Goal: Use online tool/utility: Use online tool/utility

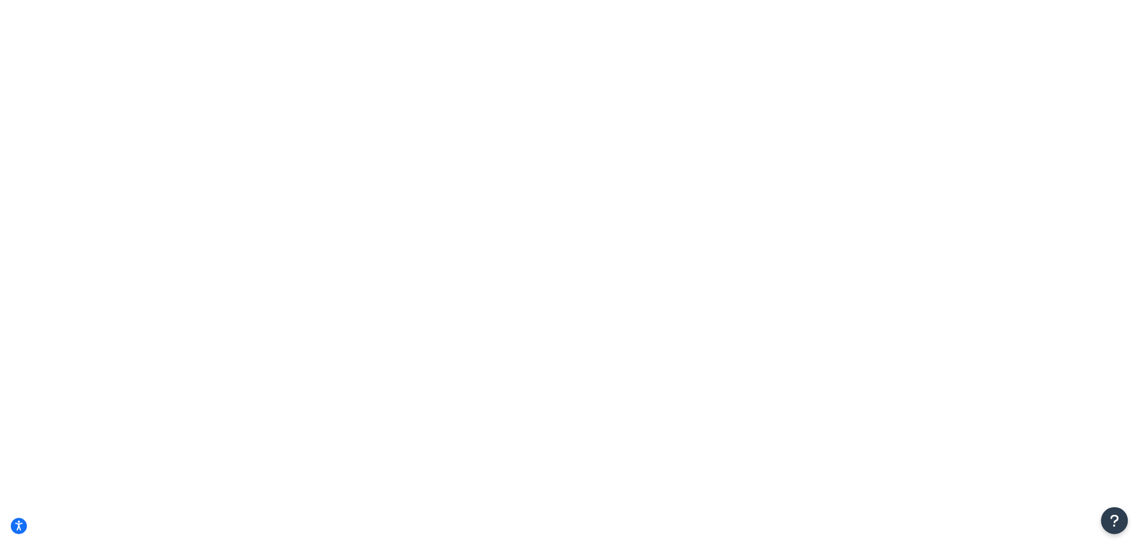
type input "GP353"
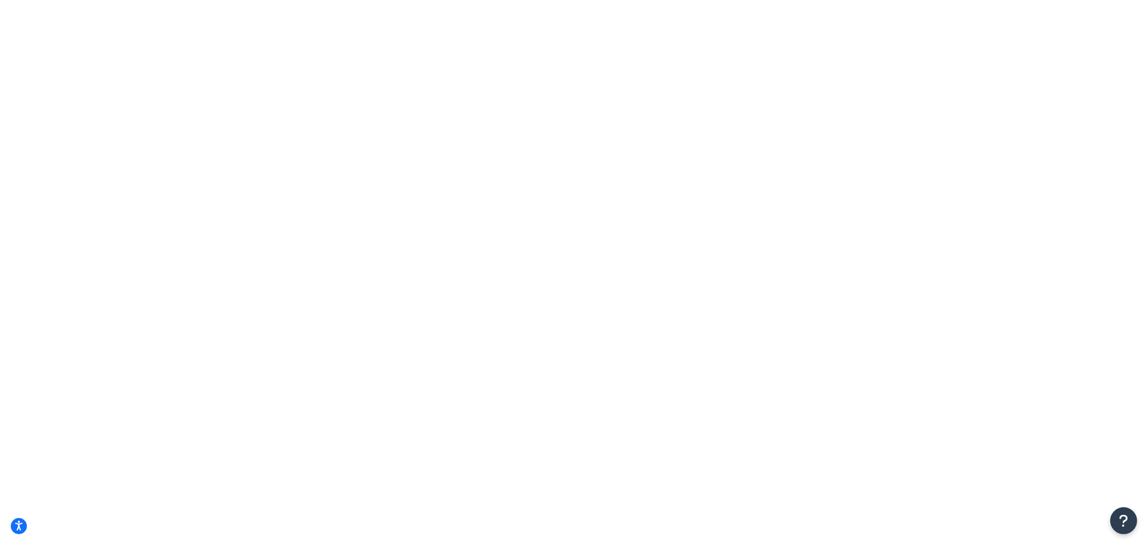
type input "GP353"
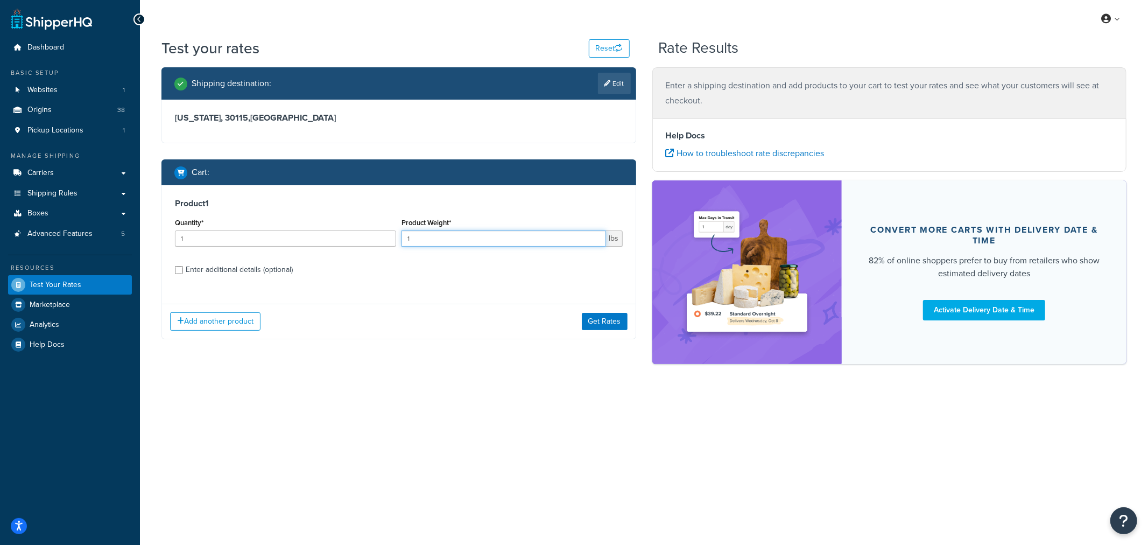
click at [443, 241] on input "1" at bounding box center [503, 238] width 204 height 16
drag, startPoint x: 420, startPoint y: 238, endPoint x: 400, endPoint y: 237, distance: 20.5
click at [400, 237] on div "Product Weight* 1 lbs" at bounding box center [512, 234] width 227 height 39
type input "2.45"
click at [276, 271] on div "Enter additional details (optional)" at bounding box center [239, 269] width 107 height 15
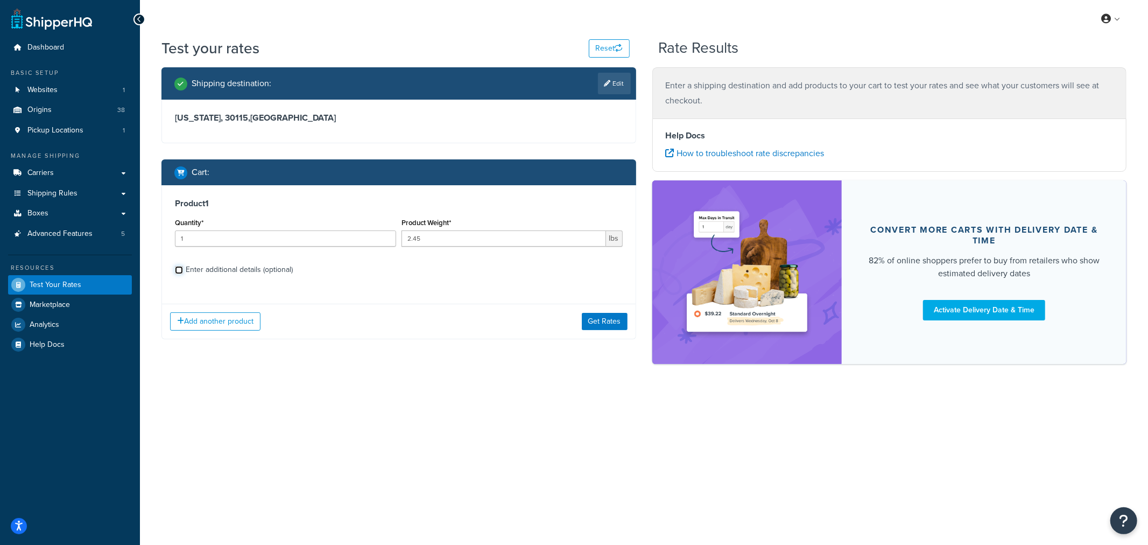
click at [183, 271] on input "Enter additional details (optional)" at bounding box center [179, 270] width 8 height 8
checkbox input "true"
select select "53463"
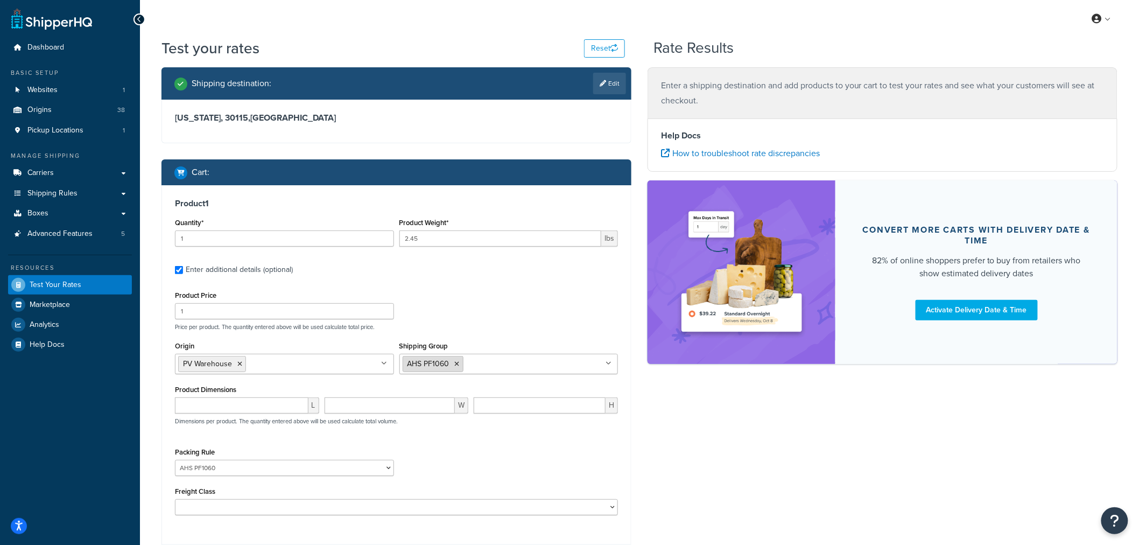
click at [456, 364] on icon at bounding box center [457, 364] width 5 height 6
click at [456, 364] on input "Shipping Group" at bounding box center [449, 363] width 95 height 12
paste input "GP353"
type input "GP353"
click at [487, 314] on div "Product Price 1 Price per product. The quantity entered above will be used calc…" at bounding box center [396, 309] width 448 height 43
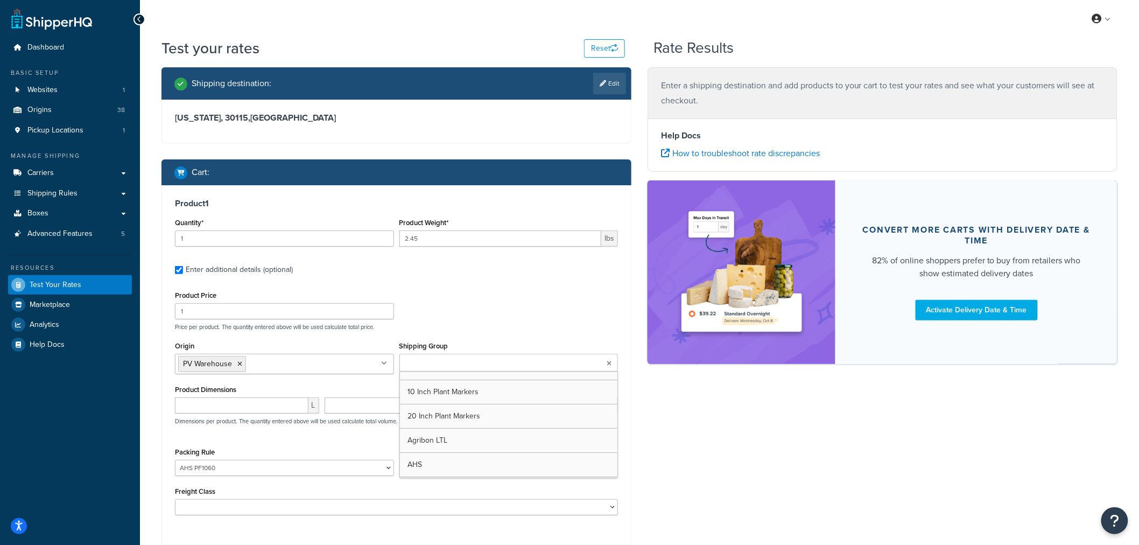
click at [493, 364] on ul at bounding box center [508, 363] width 219 height 18
paste input "GP353"
type input "GP353"
click at [62, 216] on link "Boxes" at bounding box center [70, 213] width 124 height 20
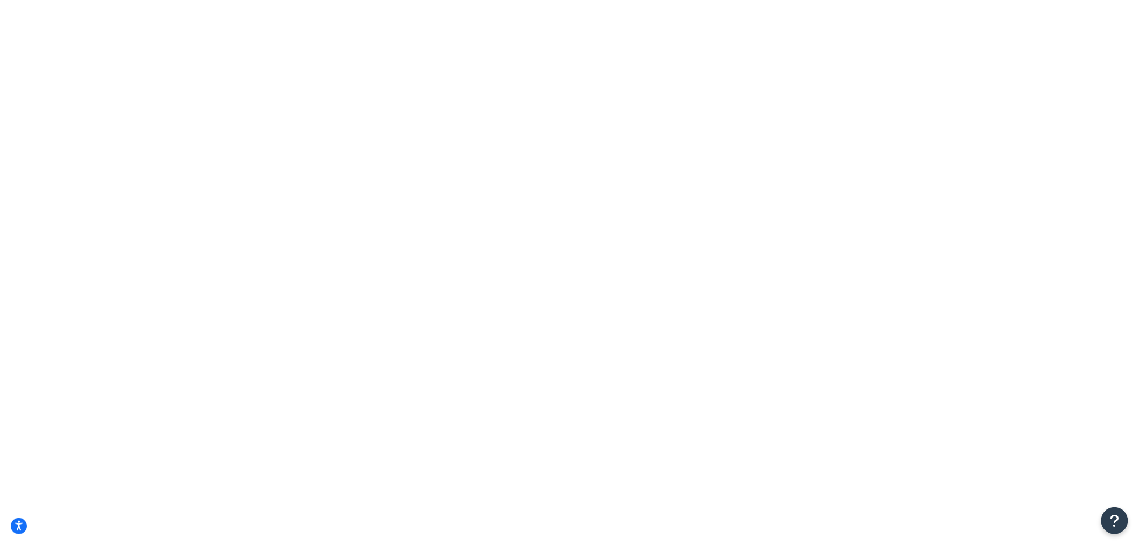
paste input "GP353"
type input "GP353"
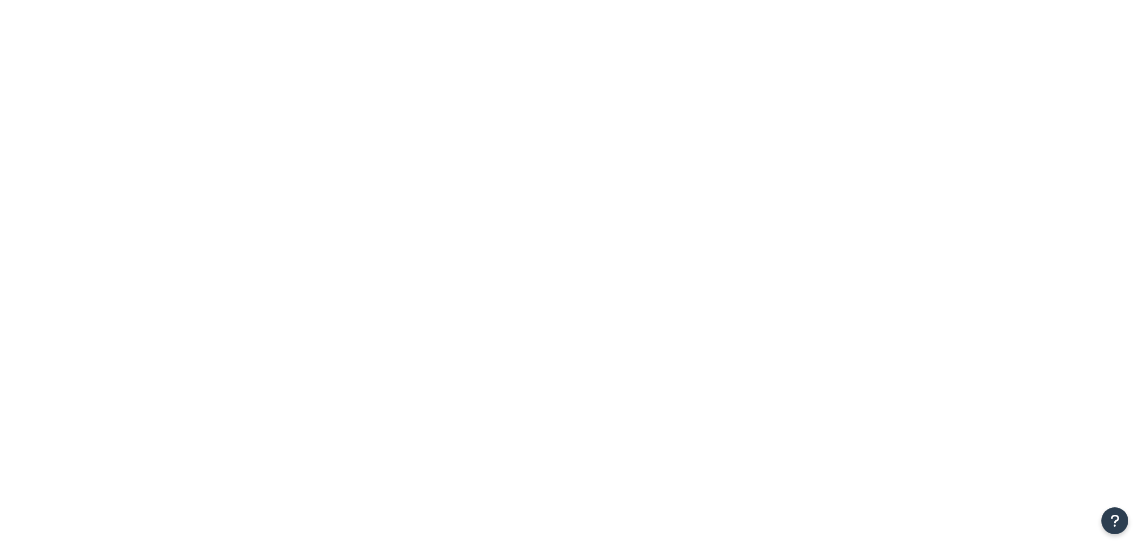
select select "15"
paste input "GP353"
type input "GP353"
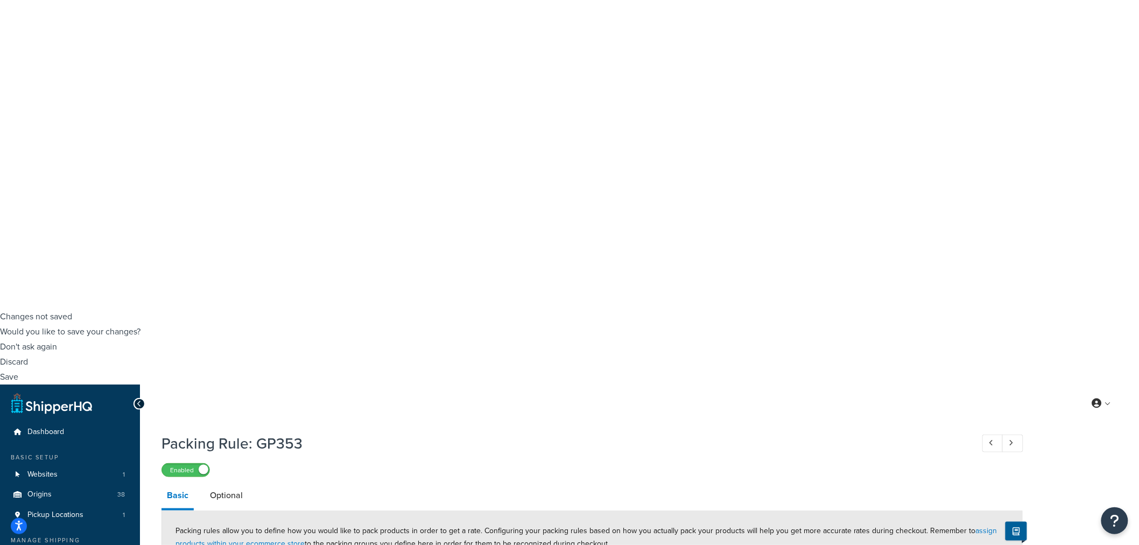
scroll to position [239, 0]
drag, startPoint x: 309, startPoint y: 321, endPoint x: 258, endPoint y: 292, distance: 58.5
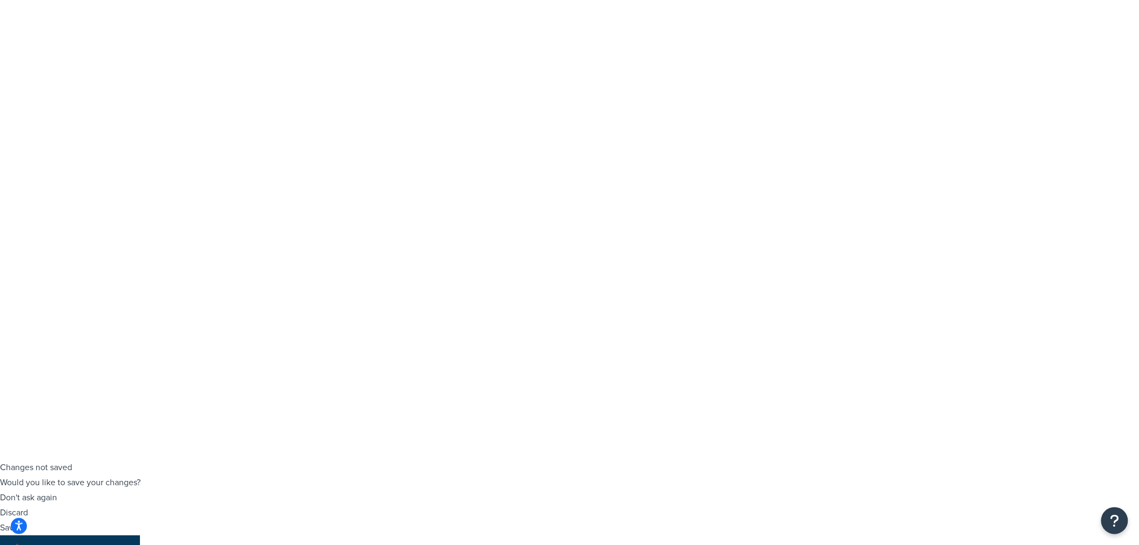
scroll to position [0, 0]
paste input "GP353"
type input "GP353"
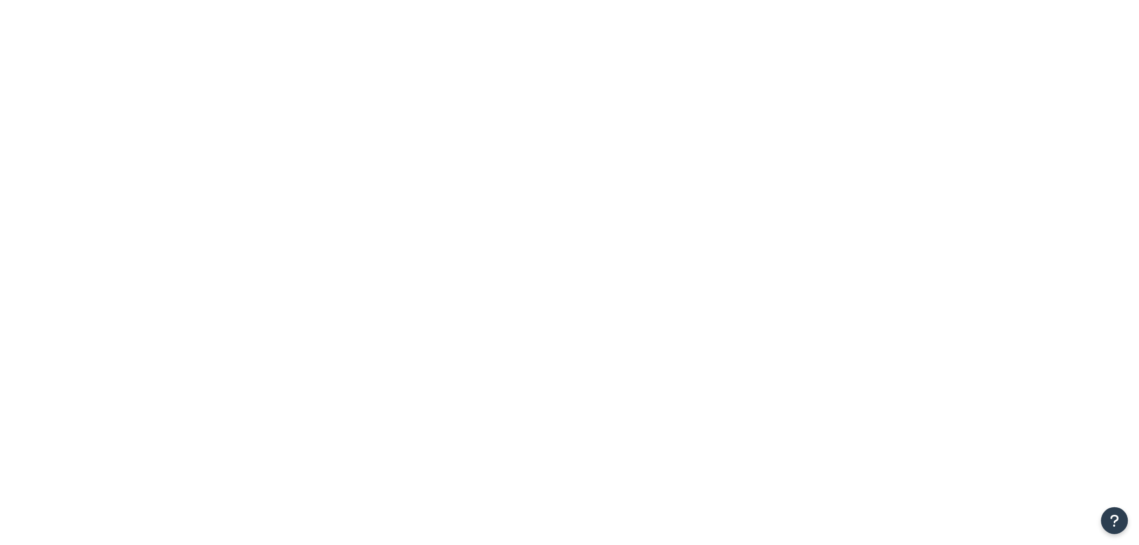
paste input "GP353"
type input "GP353"
drag, startPoint x: 413, startPoint y: 234, endPoint x: 392, endPoint y: 241, distance: 22.1
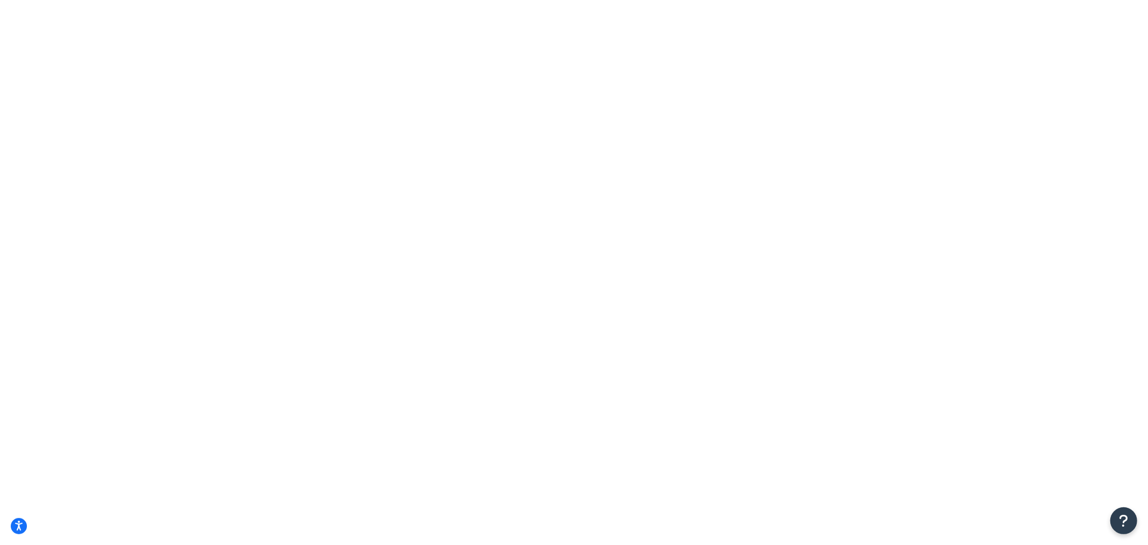
type input "2.45"
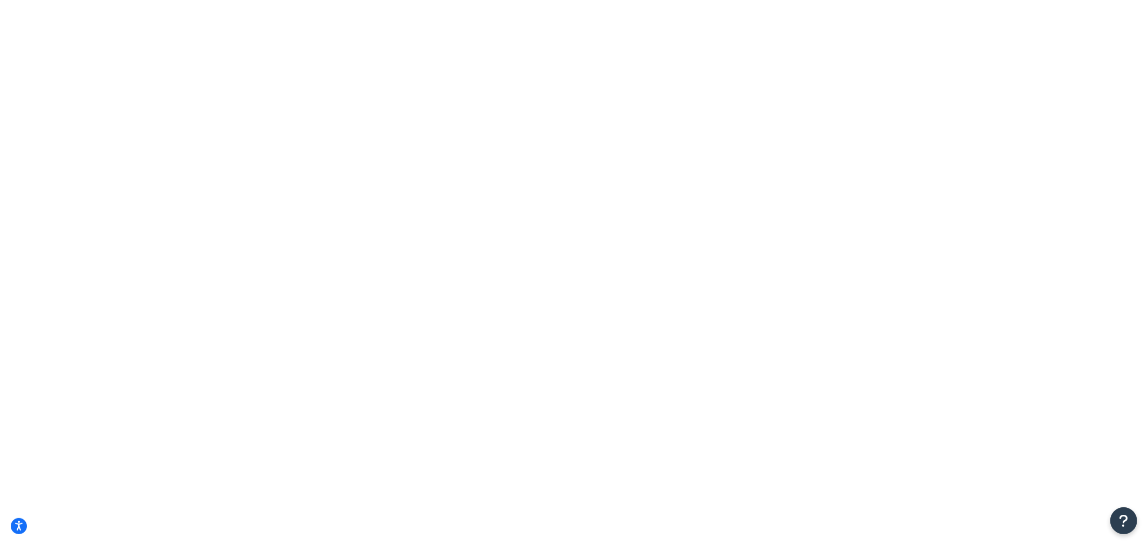
checkbox input "true"
select select "53463"
paste input "GP353"
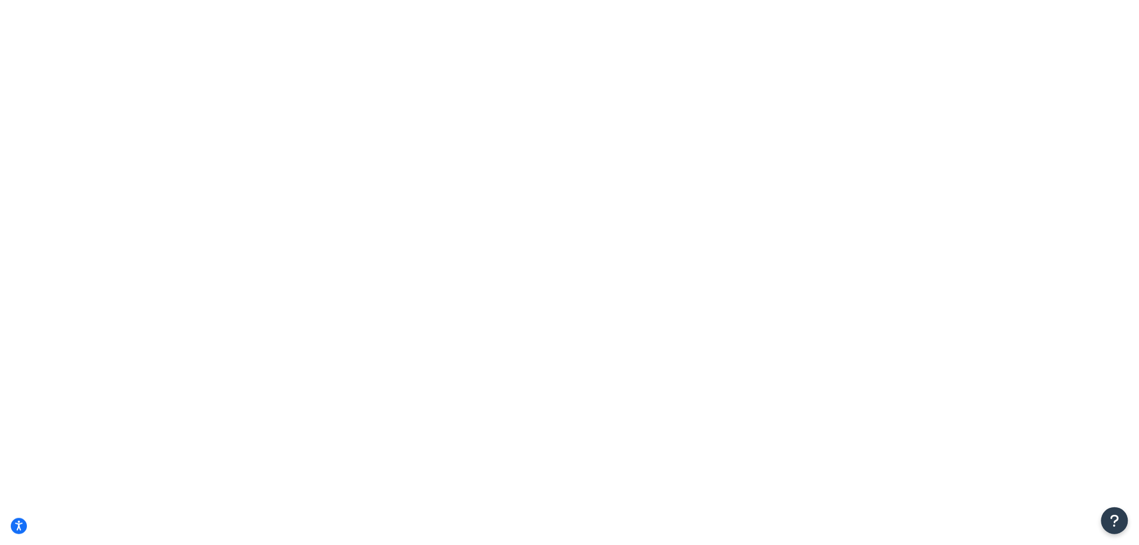
drag, startPoint x: 458, startPoint y: 366, endPoint x: 379, endPoint y: 379, distance: 80.1
type input "spc"
drag, startPoint x: 607, startPoint y: 305, endPoint x: 598, endPoint y: 303, distance: 8.8
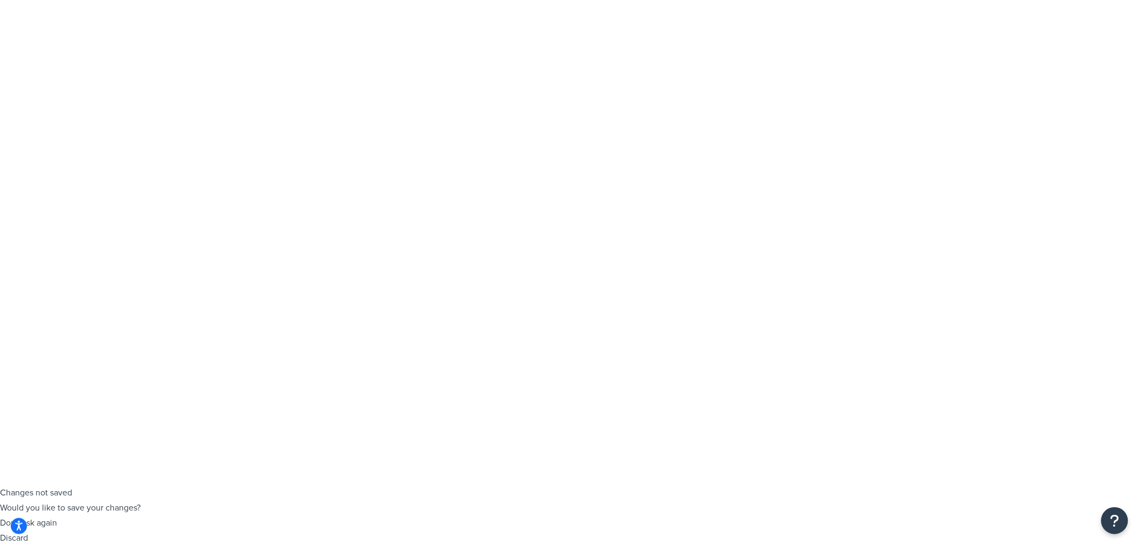
drag, startPoint x: 469, startPoint y: 407, endPoint x: 449, endPoint y: 400, distance: 21.1
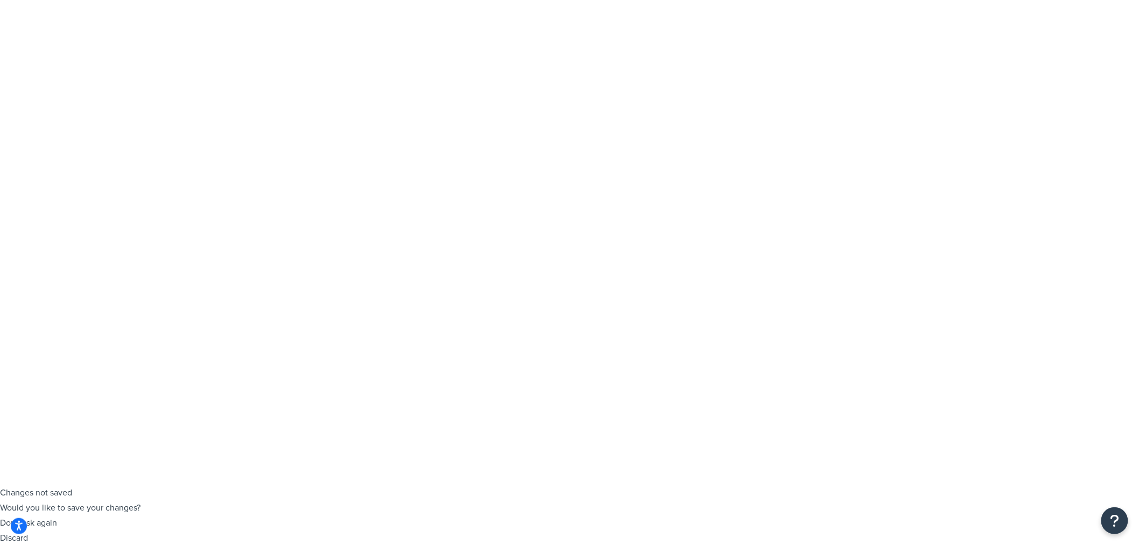
drag, startPoint x: 285, startPoint y: 412, endPoint x: 164, endPoint y: 412, distance: 121.6
select select "84888"
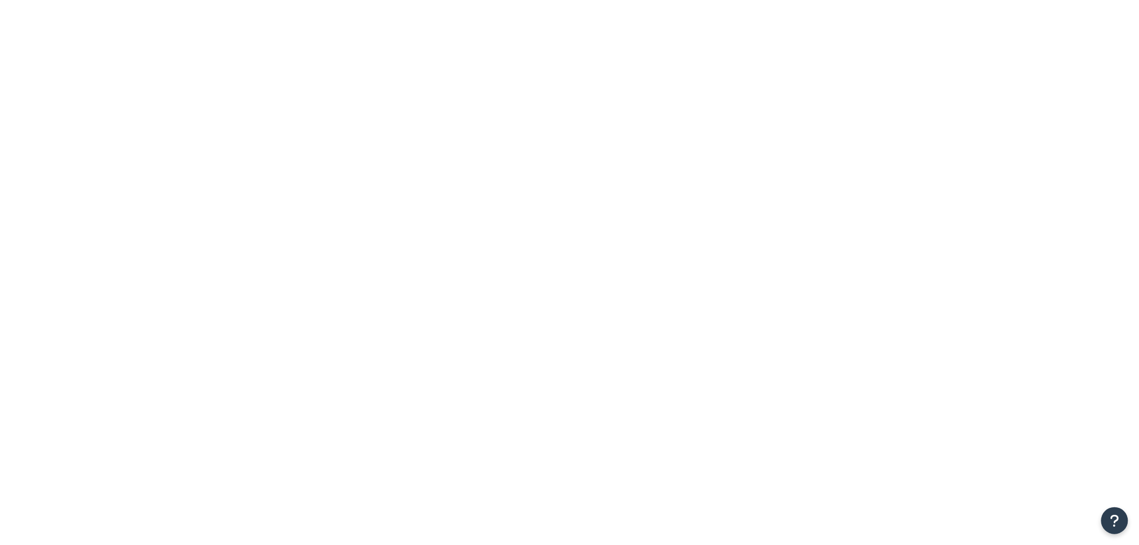
drag, startPoint x: 0, startPoint y: 0, endPoint x: 52, endPoint y: 208, distance: 214.7
paste input "GP353"
type input "GP353"
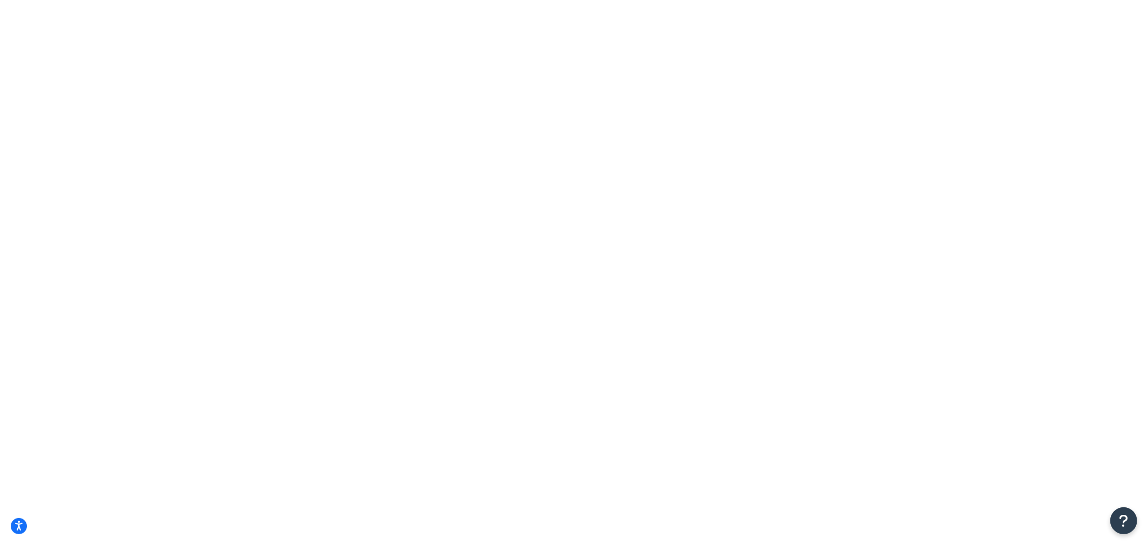
select select "15"
paste input "GP353"
type input "GP353"
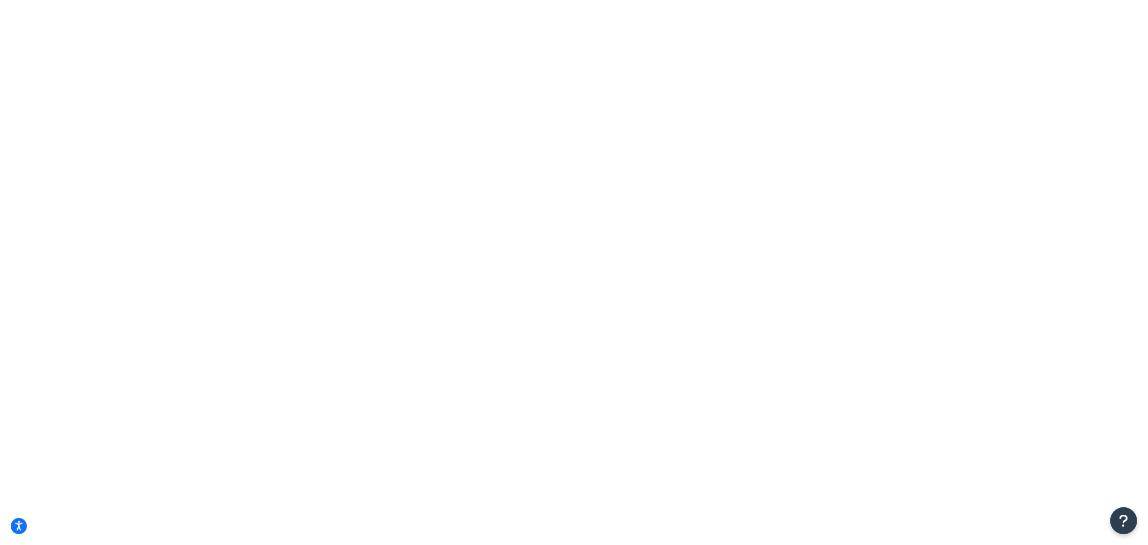
type input "GP353"
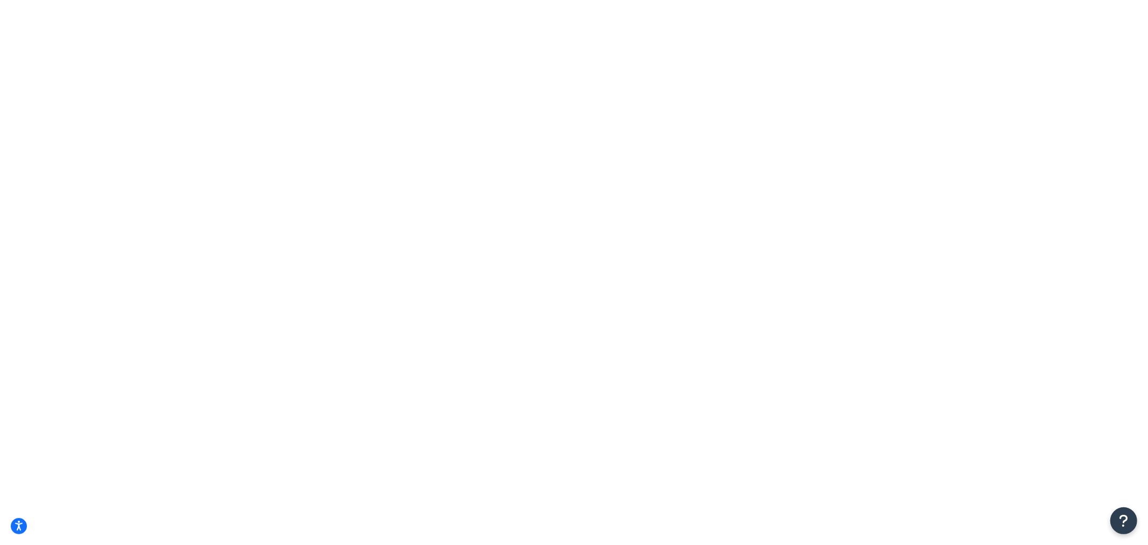
checkbox input "true"
select select "84888"
drag, startPoint x: 428, startPoint y: 237, endPoint x: 396, endPoint y: 243, distance: 32.7
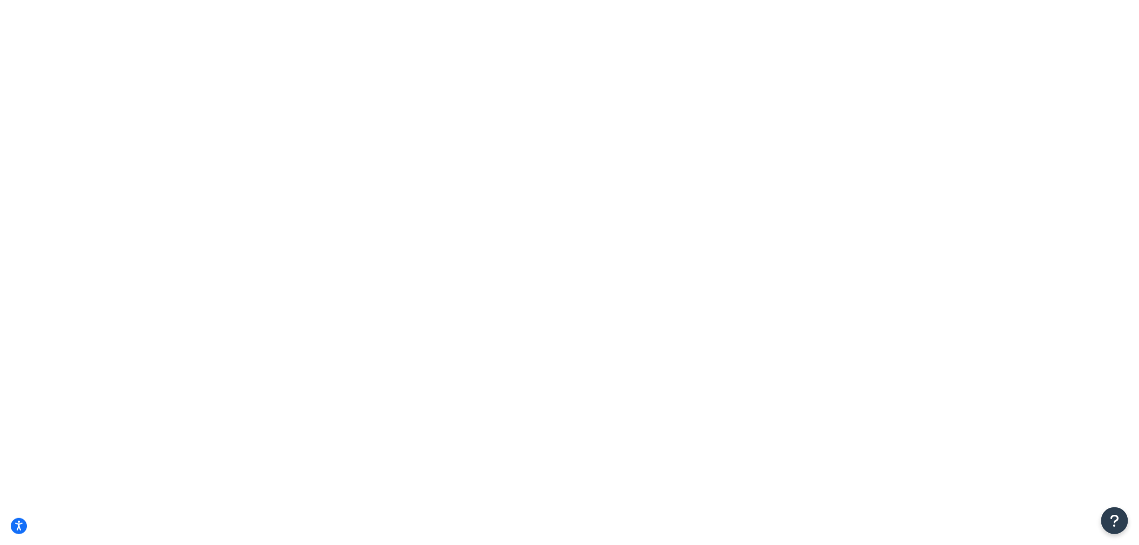
type input "2.45"
type input "gp353"
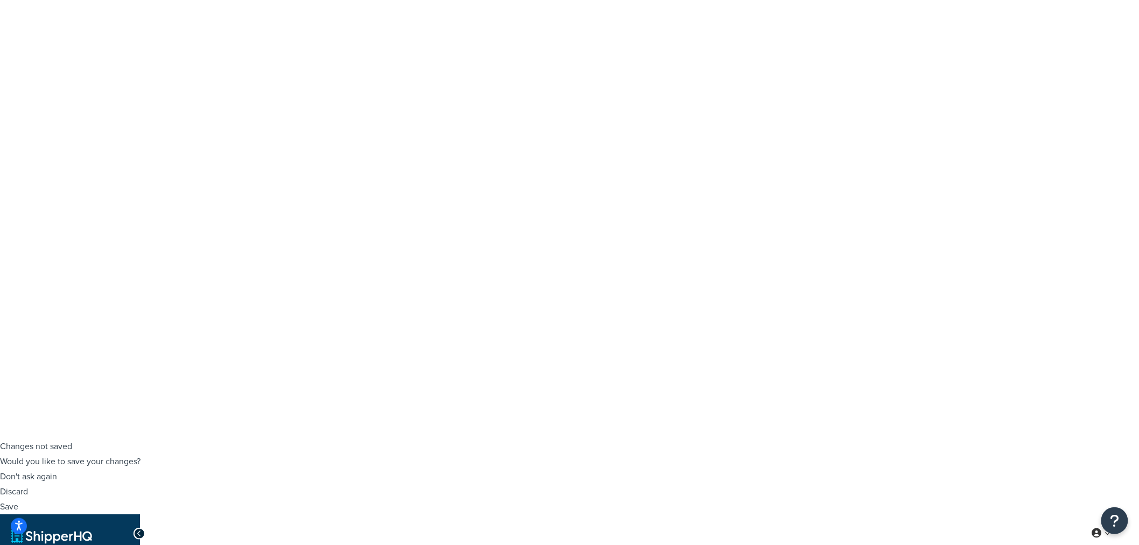
drag, startPoint x: 592, startPoint y: 454, endPoint x: 502, endPoint y: 255, distance: 218.2
type input "spc"
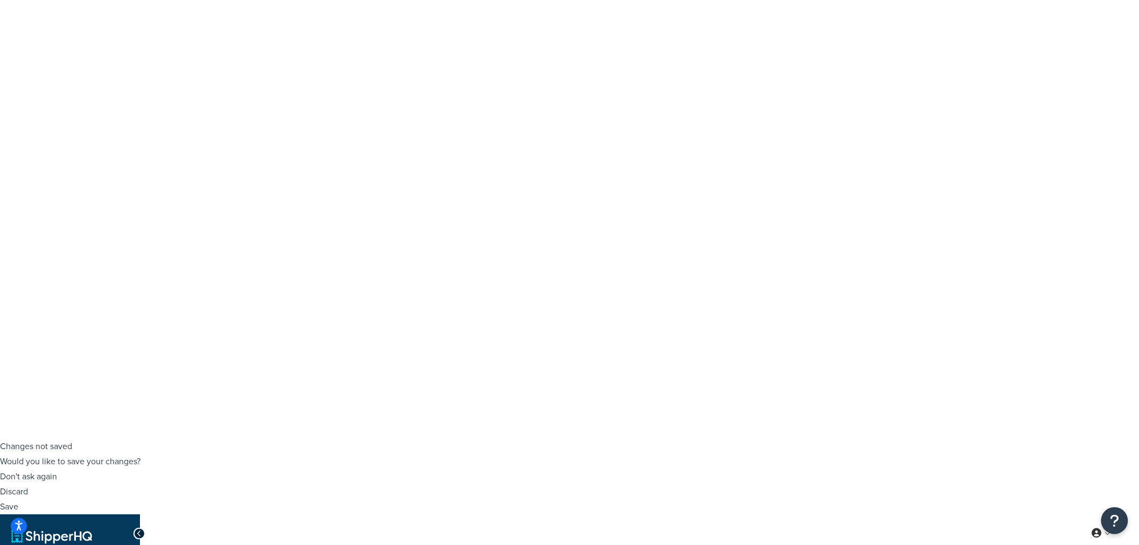
type input "gp353"
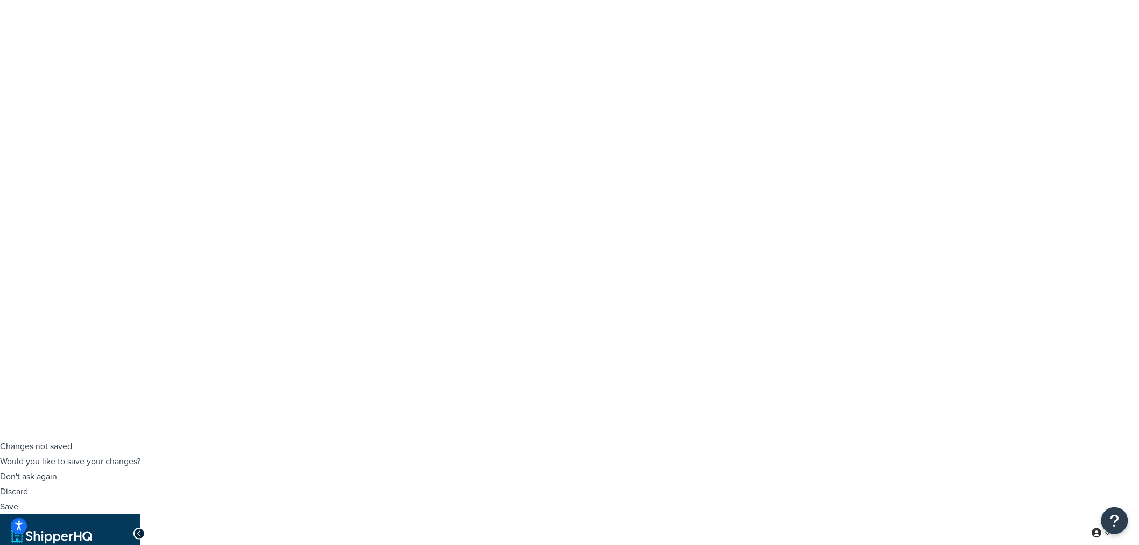
type input "4"
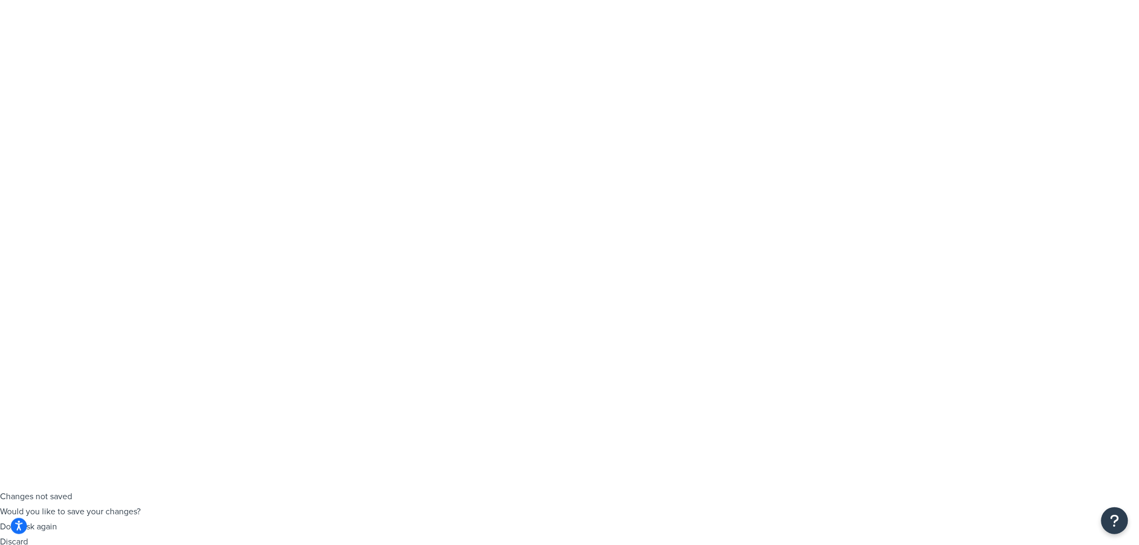
scroll to position [0, 0]
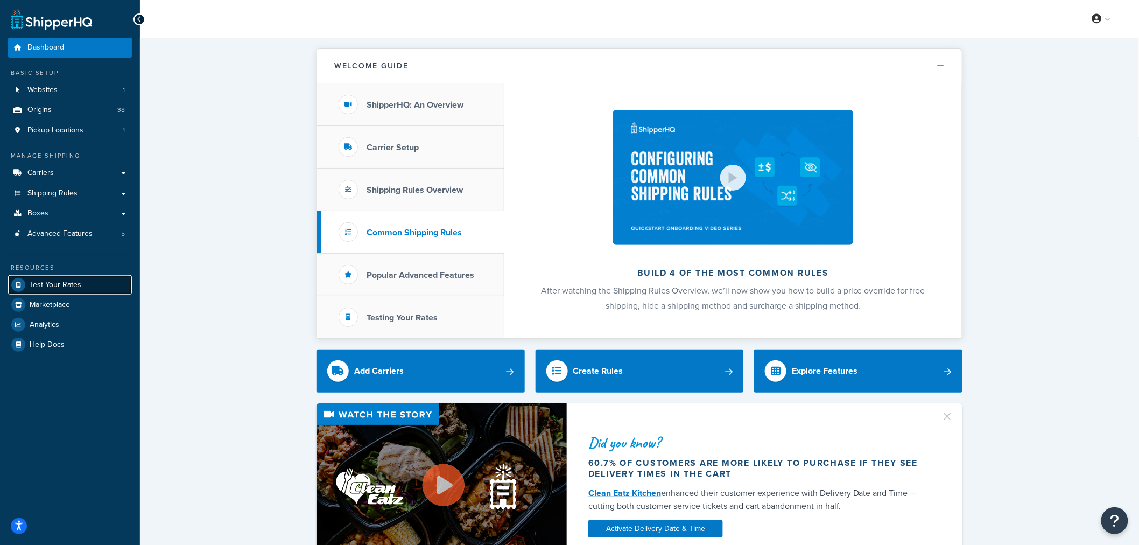
click at [52, 287] on span "Test Your Rates" at bounding box center [56, 284] width 52 height 9
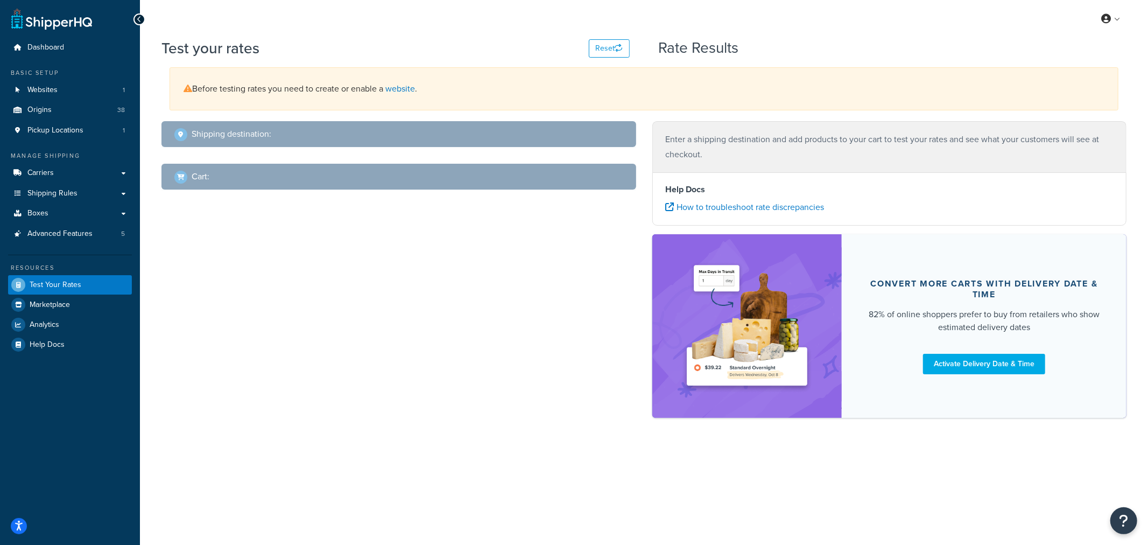
select select "[GEOGRAPHIC_DATA]"
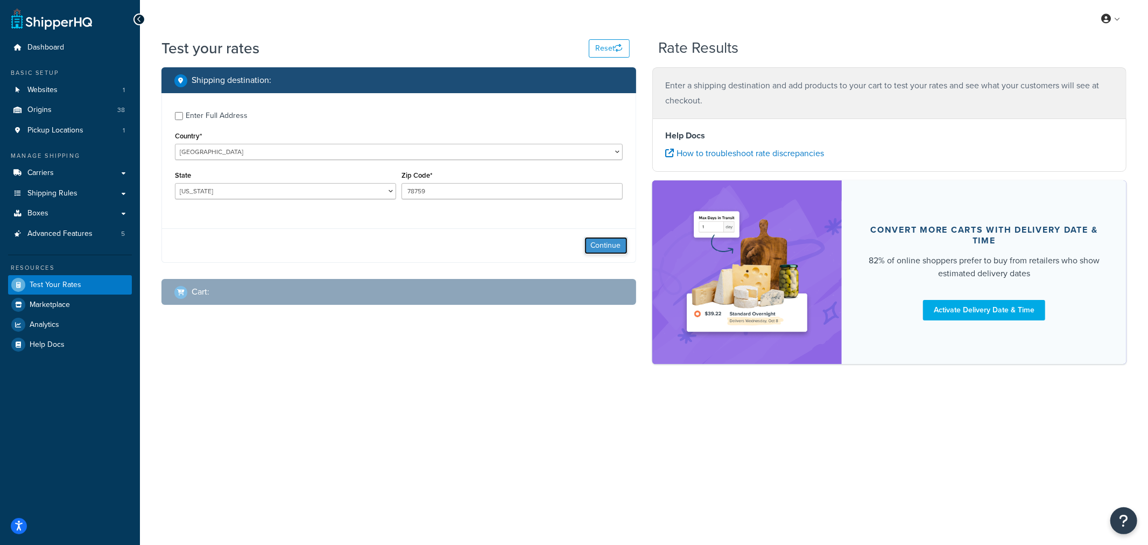
click at [592, 244] on button "Continue" at bounding box center [605, 245] width 43 height 17
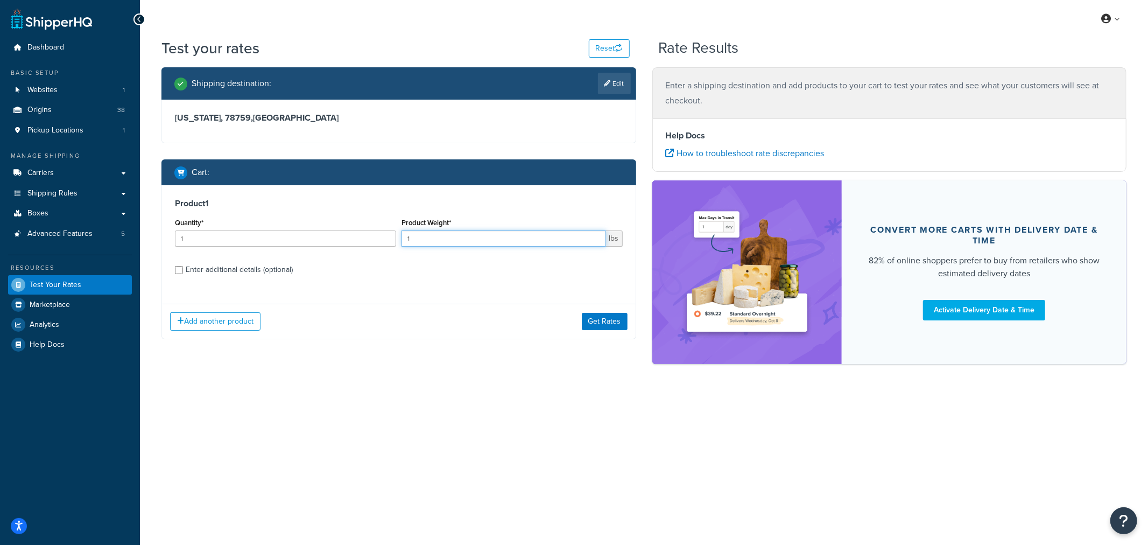
drag, startPoint x: 435, startPoint y: 236, endPoint x: 401, endPoint y: 243, distance: 34.7
click at [401, 243] on input "1" at bounding box center [503, 238] width 204 height 16
click at [209, 268] on div "Enter additional details (optional)" at bounding box center [239, 269] width 107 height 15
click at [183, 268] on input "Enter additional details (optional)" at bounding box center [179, 270] width 8 height 8
checkbox input "true"
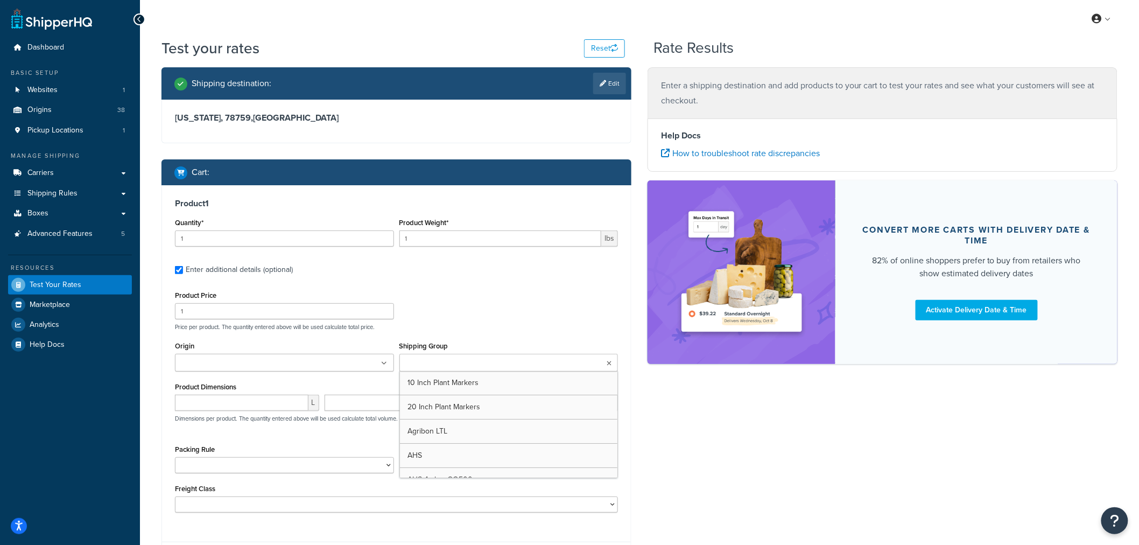
click at [470, 359] on input "Shipping Group" at bounding box center [449, 363] width 95 height 12
type input "gp352"
click at [448, 237] on input "1" at bounding box center [500, 238] width 202 height 16
drag, startPoint x: 448, startPoint y: 241, endPoint x: 405, endPoint y: 245, distance: 43.7
click at [405, 245] on input "1" at bounding box center [500, 238] width 202 height 16
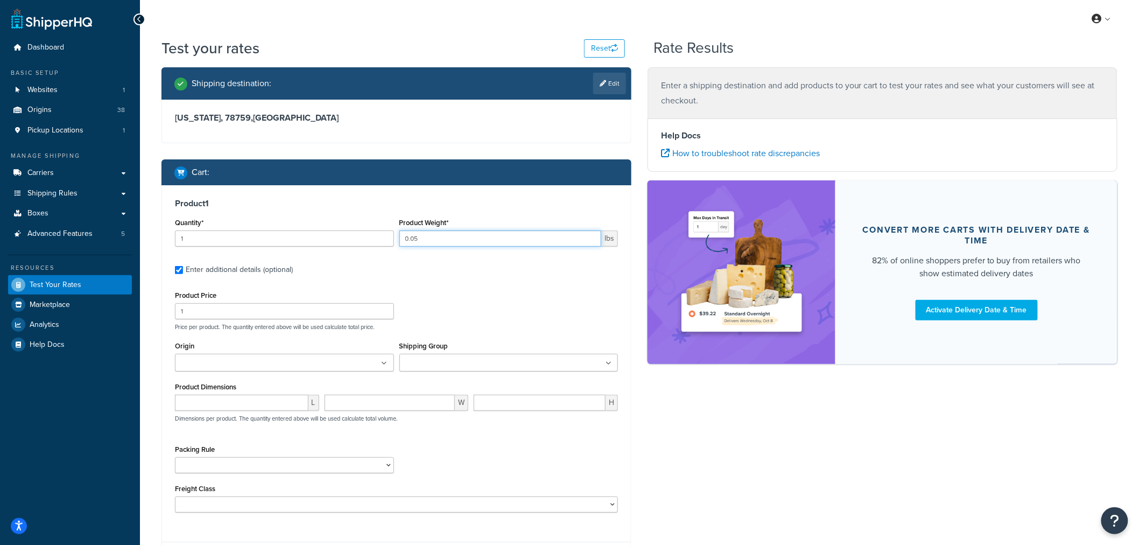
type input "0.05"
drag, startPoint x: 449, startPoint y: 272, endPoint x: 453, endPoint y: 286, distance: 14.4
click at [450, 273] on label "Enter additional details (optional)" at bounding box center [402, 268] width 432 height 17
click at [183, 273] on input "Enter additional details (optional)" at bounding box center [179, 270] width 8 height 8
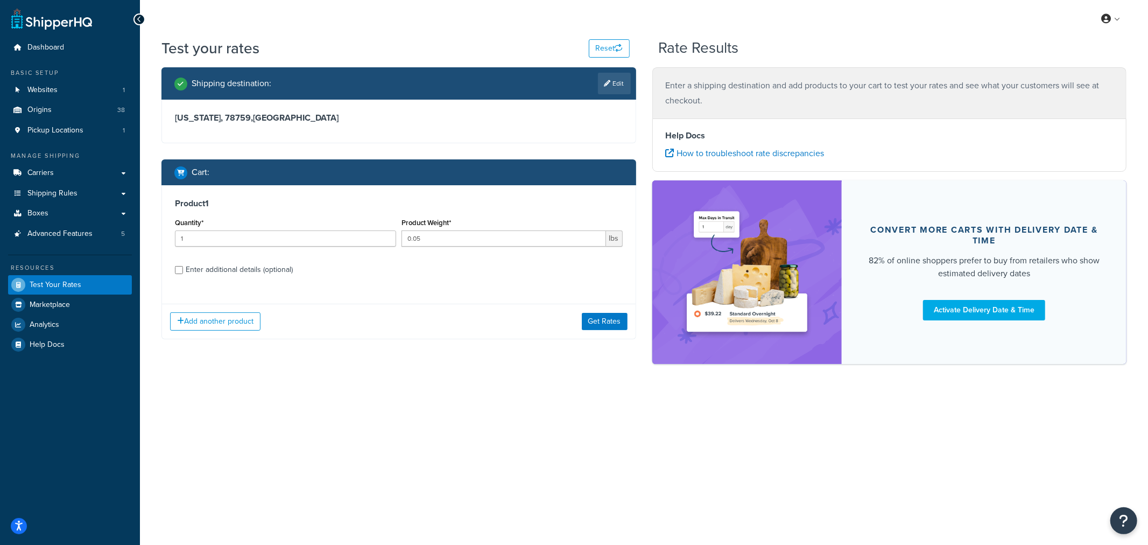
click at [210, 267] on div "Enter additional details (optional)" at bounding box center [239, 269] width 107 height 15
click at [183, 267] on input "Enter additional details (optional)" at bounding box center [179, 270] width 8 height 8
checkbox input "true"
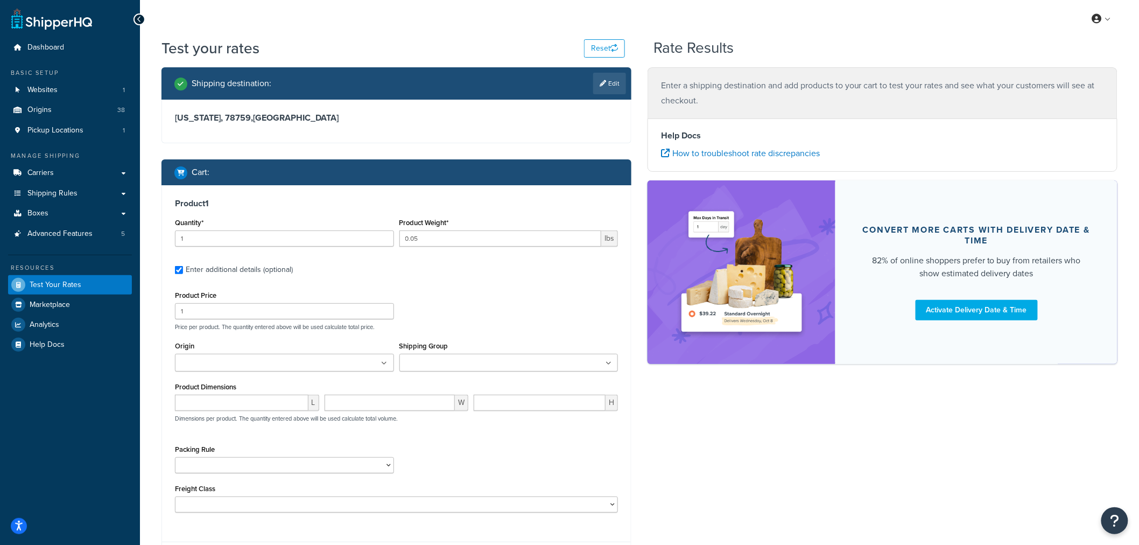
click at [450, 362] on input "Shipping Group" at bounding box center [449, 363] width 95 height 12
type input "gp352"
click at [229, 465] on select "1 Gallon 10 Inch Plant Markers 20 Inch Plant Markers AHS 4 claw GO500 AHS 5 Gal…" at bounding box center [284, 465] width 219 height 16
select select "62838"
click at [175, 457] on select "1 Gallon 10 Inch Plant Markers 20 Inch Plant Markers AHS 4 claw GO500 AHS 5 Gal…" at bounding box center [284, 465] width 219 height 16
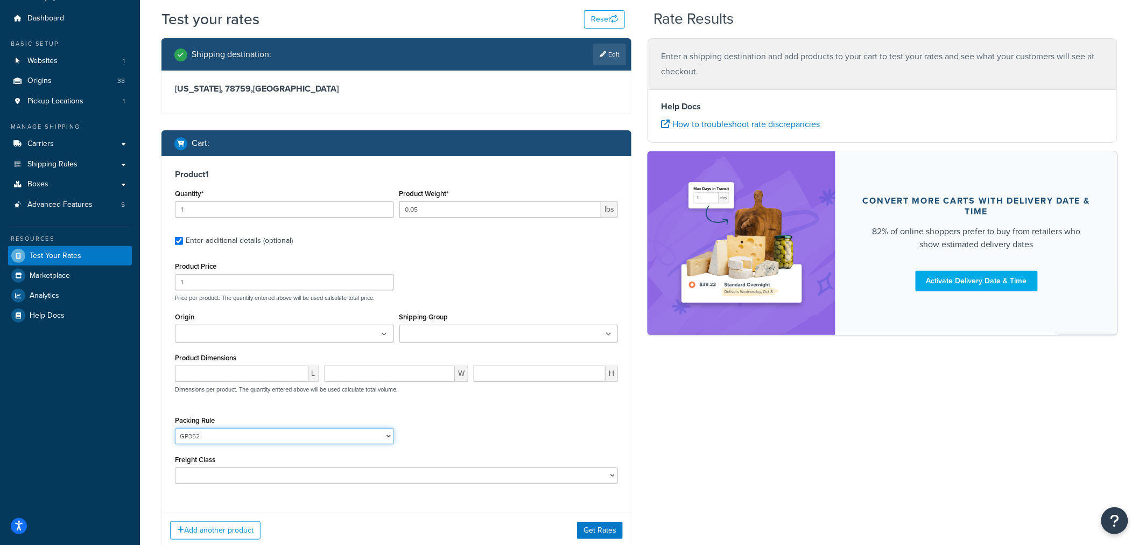
scroll to position [103, 0]
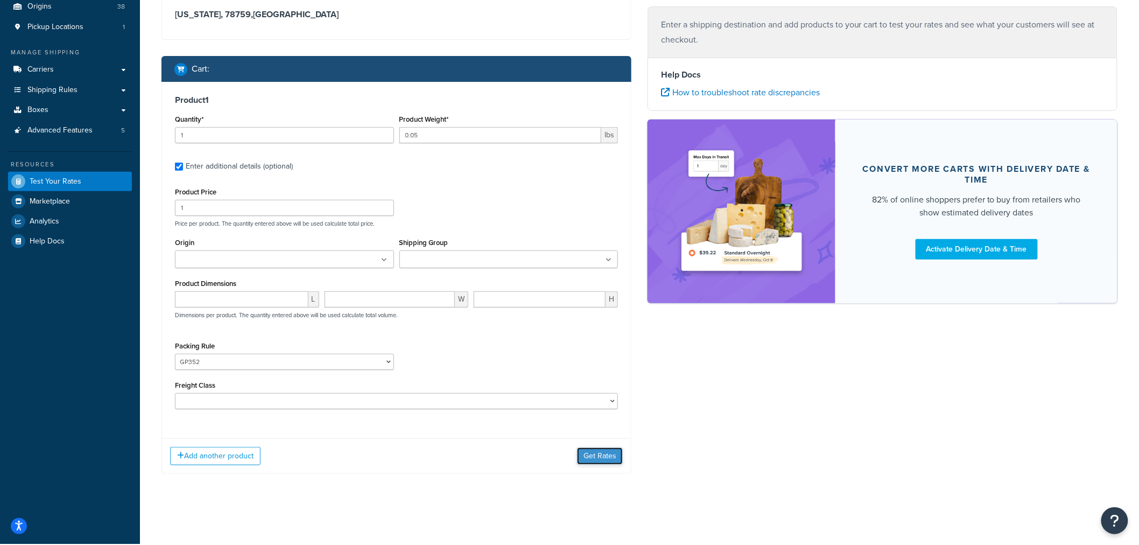
click at [602, 453] on button "Get Rates" at bounding box center [600, 455] width 46 height 17
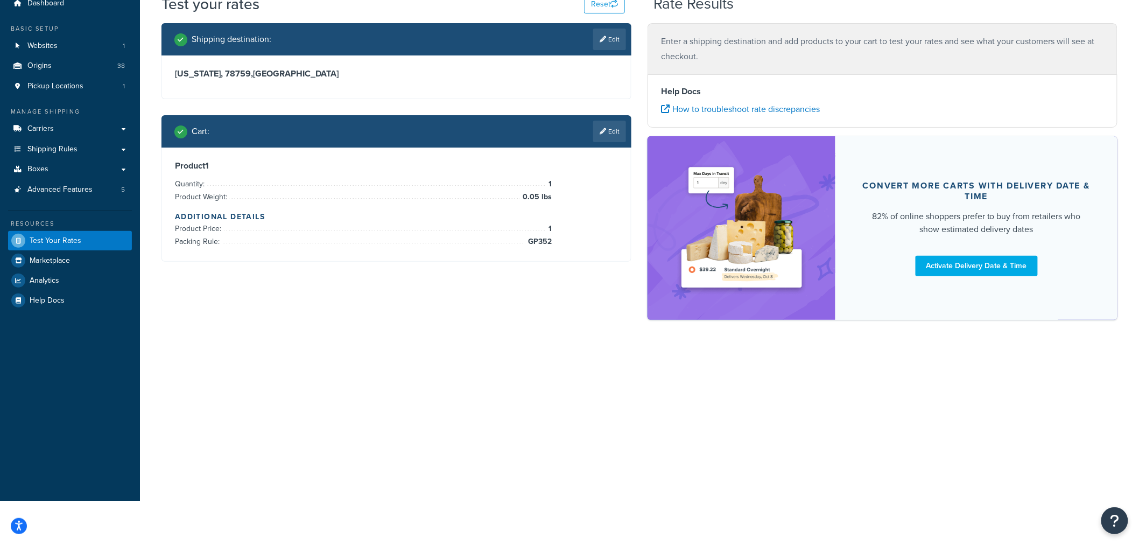
scroll to position [0, 0]
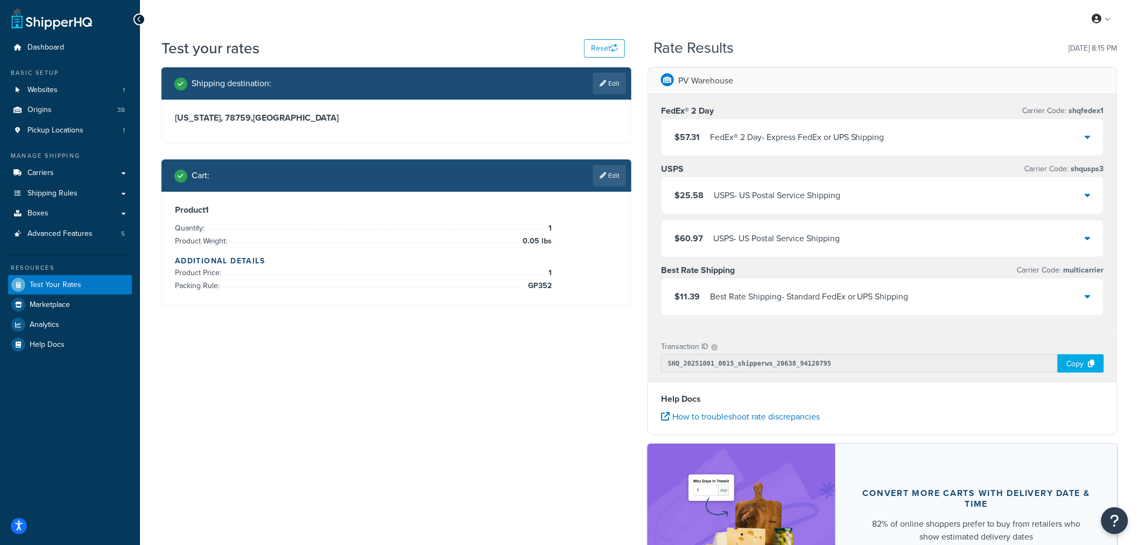
click at [827, 295] on div "Best Rate Shipping - Standard FedEx or UPS Shipping" at bounding box center [809, 296] width 199 height 15
